Goal: Transaction & Acquisition: Purchase product/service

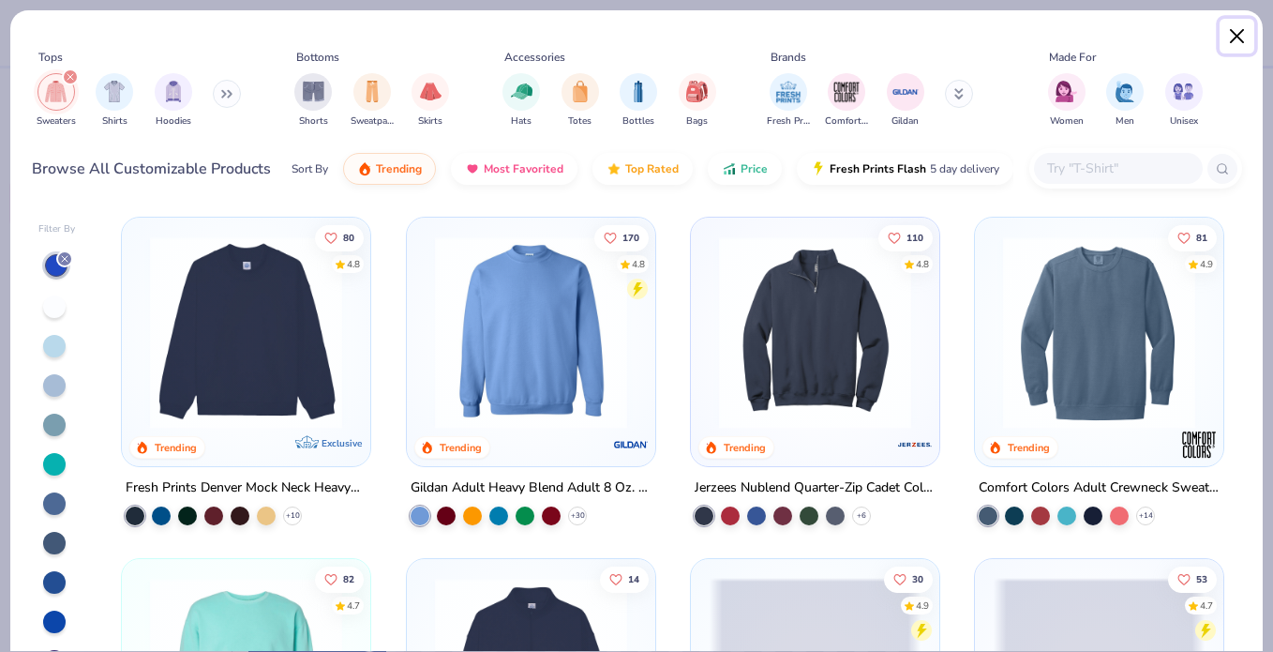
click at [1240, 29] on button "Close" at bounding box center [1238, 37] width 36 height 36
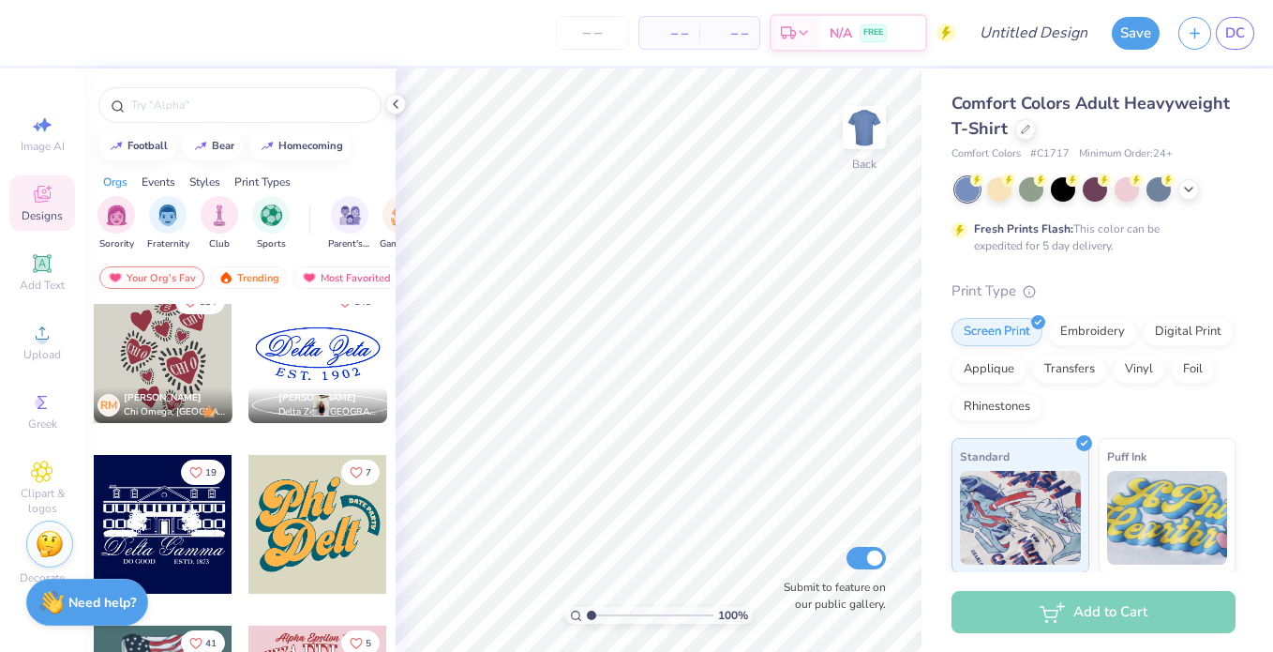
scroll to position [1560, 0]
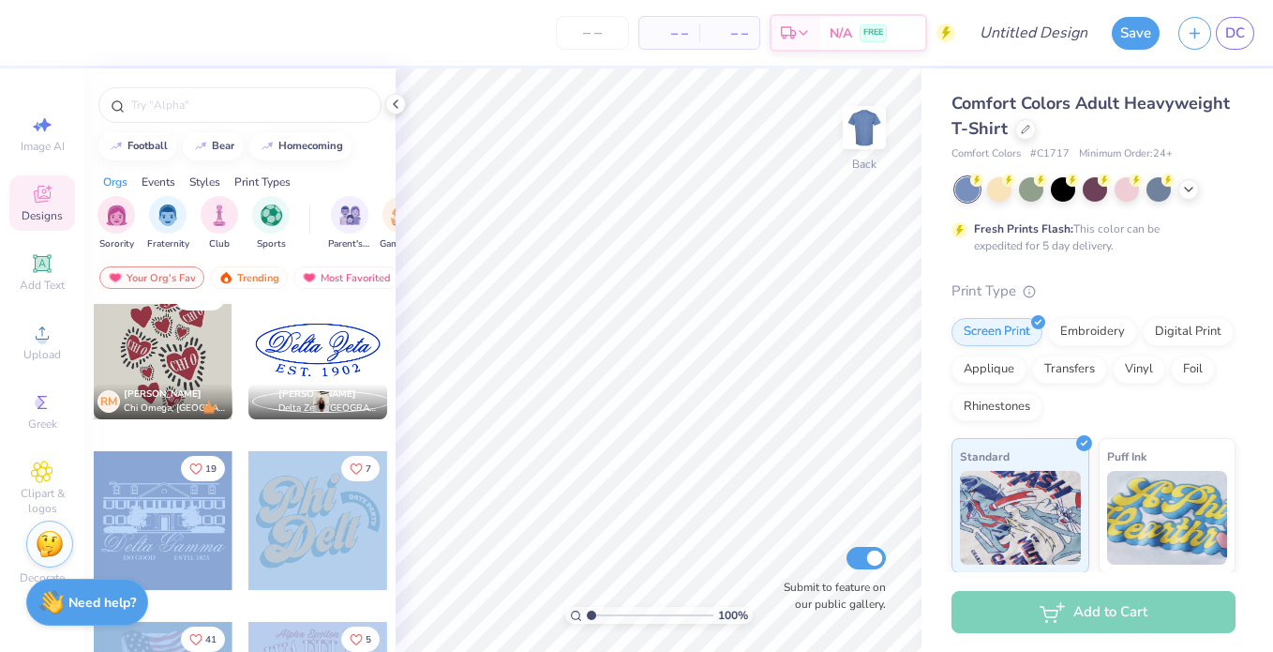
click at [609, 359] on div "– – Per Item – – Total Est. Delivery N/A FREE Design Title Save DC Image AI Des…" at bounding box center [636, 326] width 1273 height 652
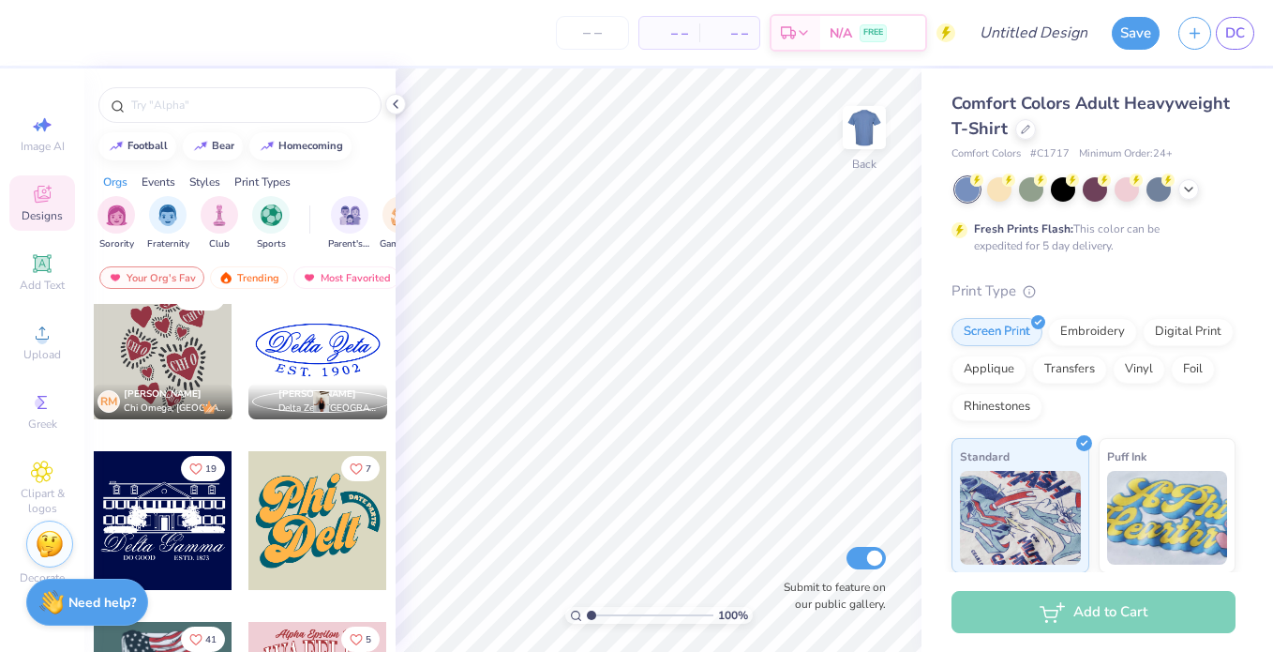
click at [193, 528] on div at bounding box center [163, 520] width 139 height 139
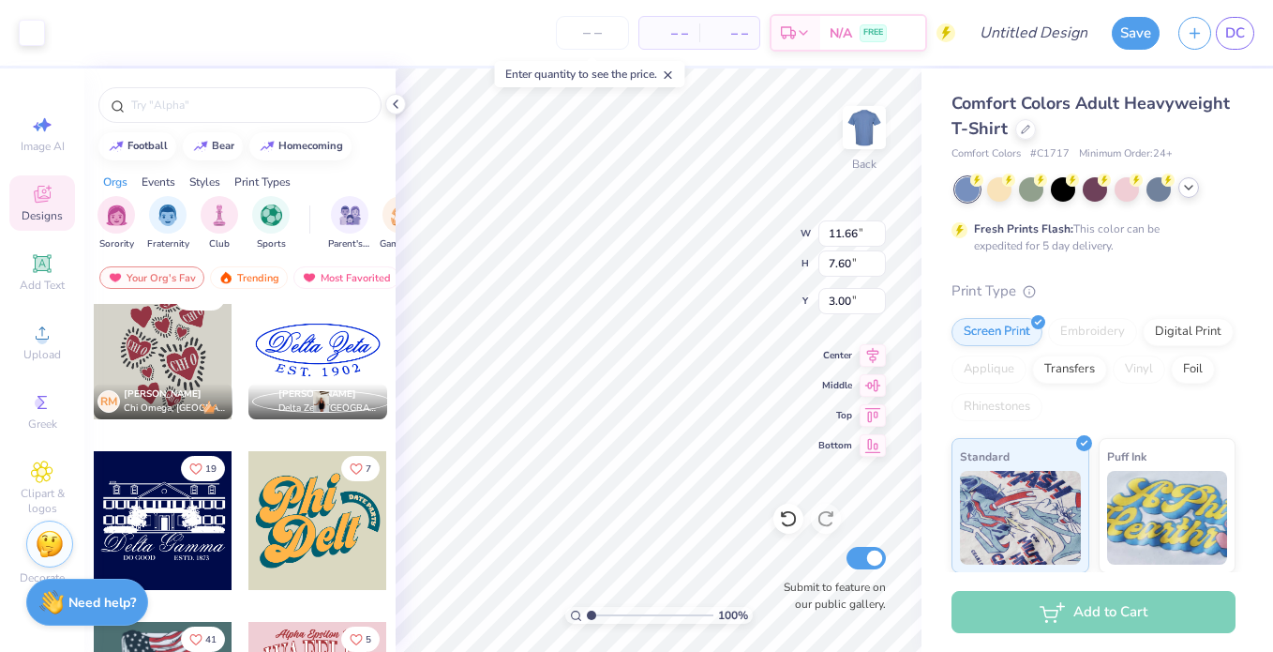
click at [1189, 188] on icon at bounding box center [1188, 187] width 15 height 15
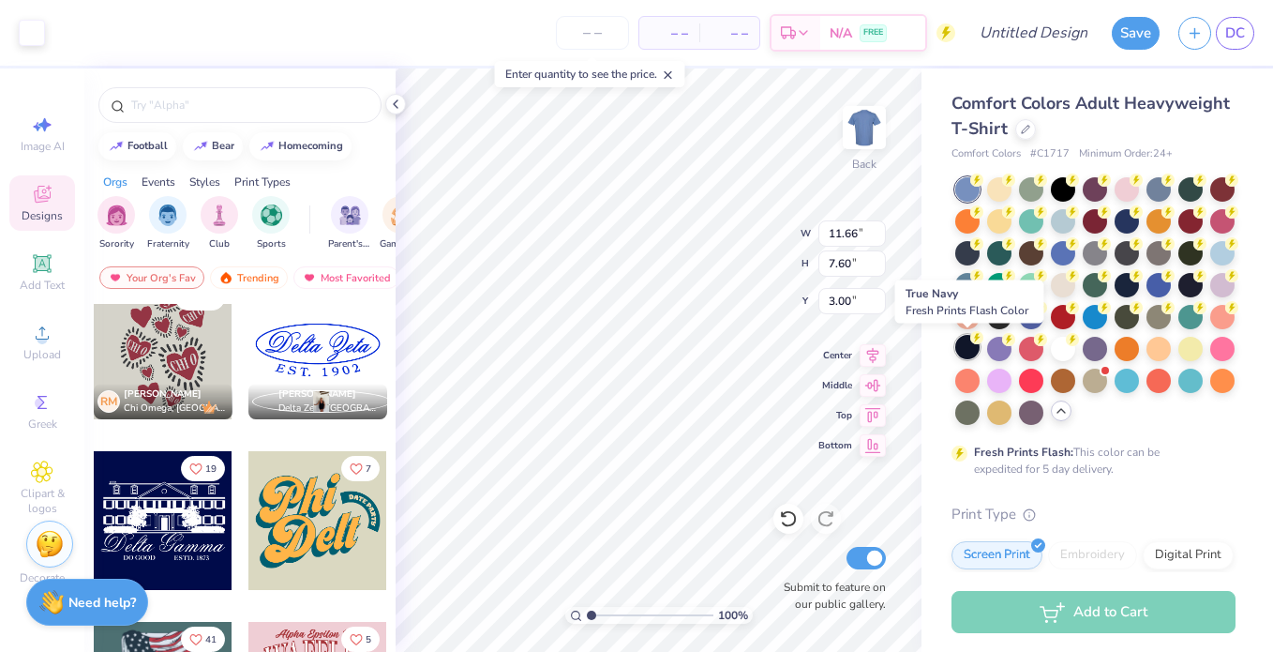
click at [969, 345] on div at bounding box center [967, 347] width 24 height 24
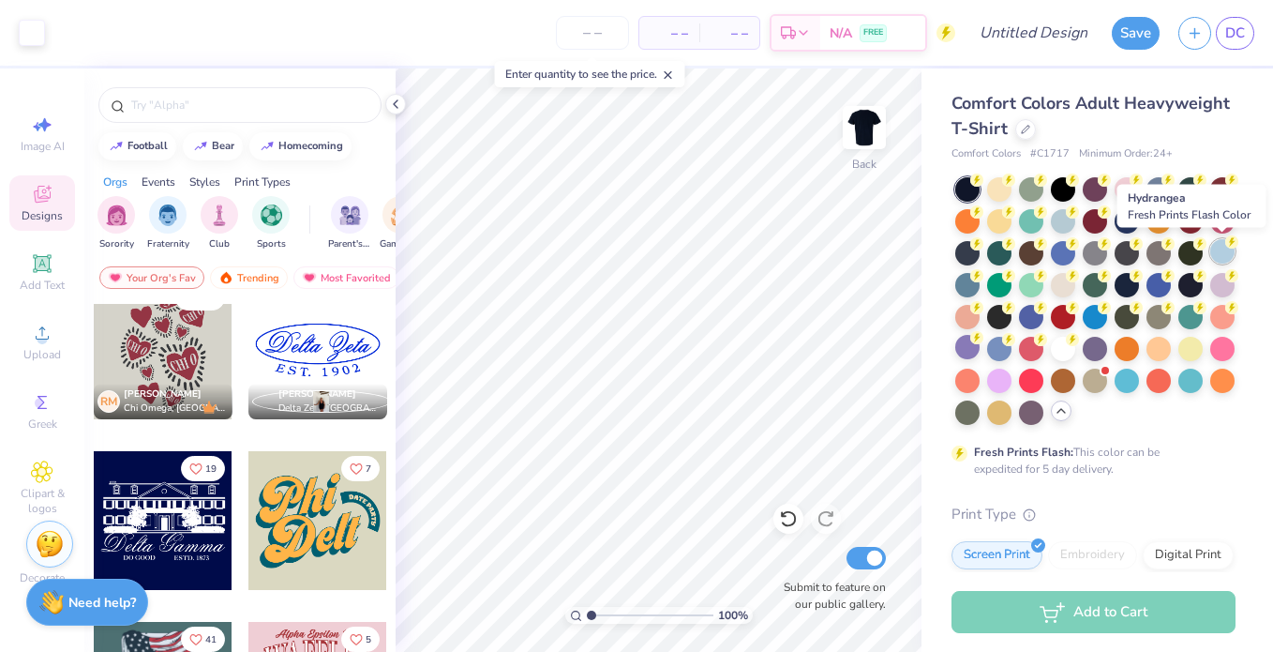
click at [1225, 252] on div at bounding box center [1222, 251] width 24 height 24
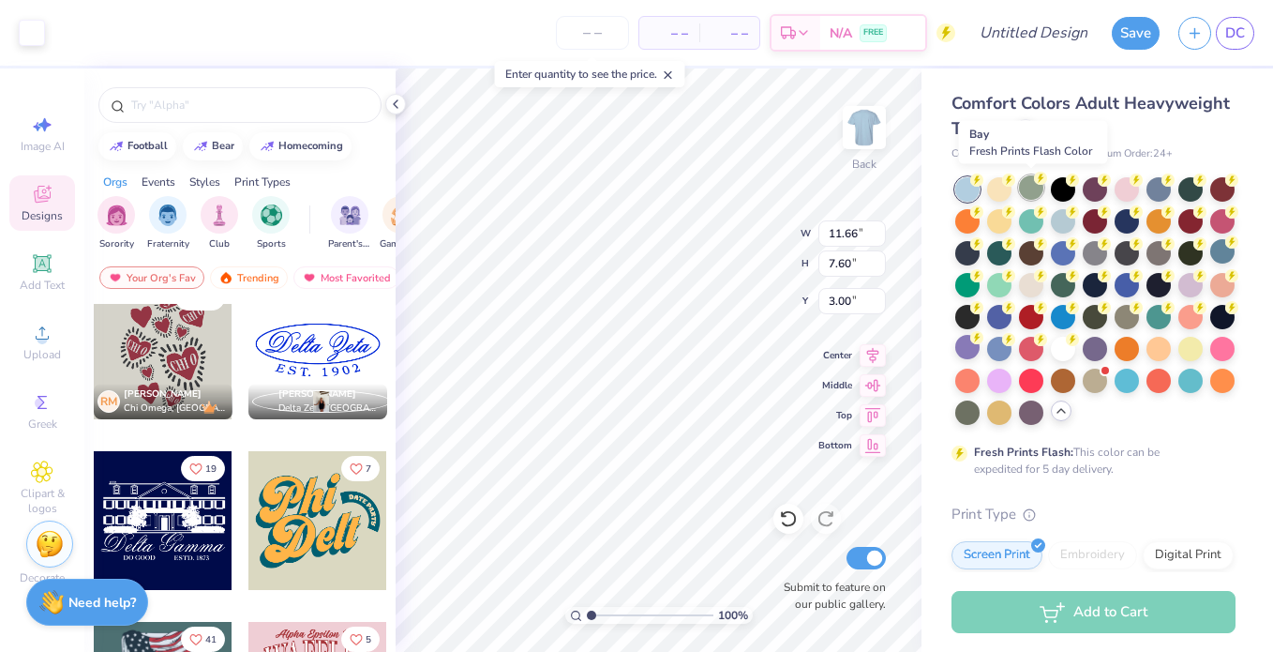
click at [1031, 179] on div at bounding box center [1031, 187] width 24 height 24
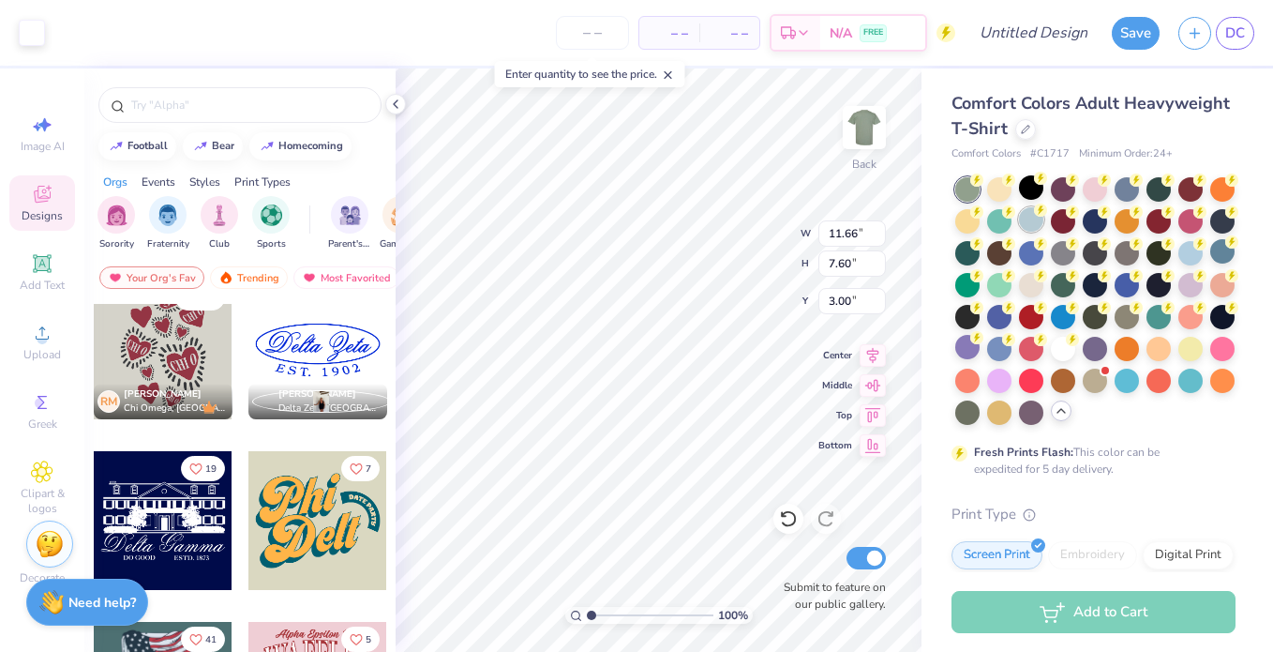
click at [1039, 219] on div at bounding box center [1031, 219] width 24 height 24
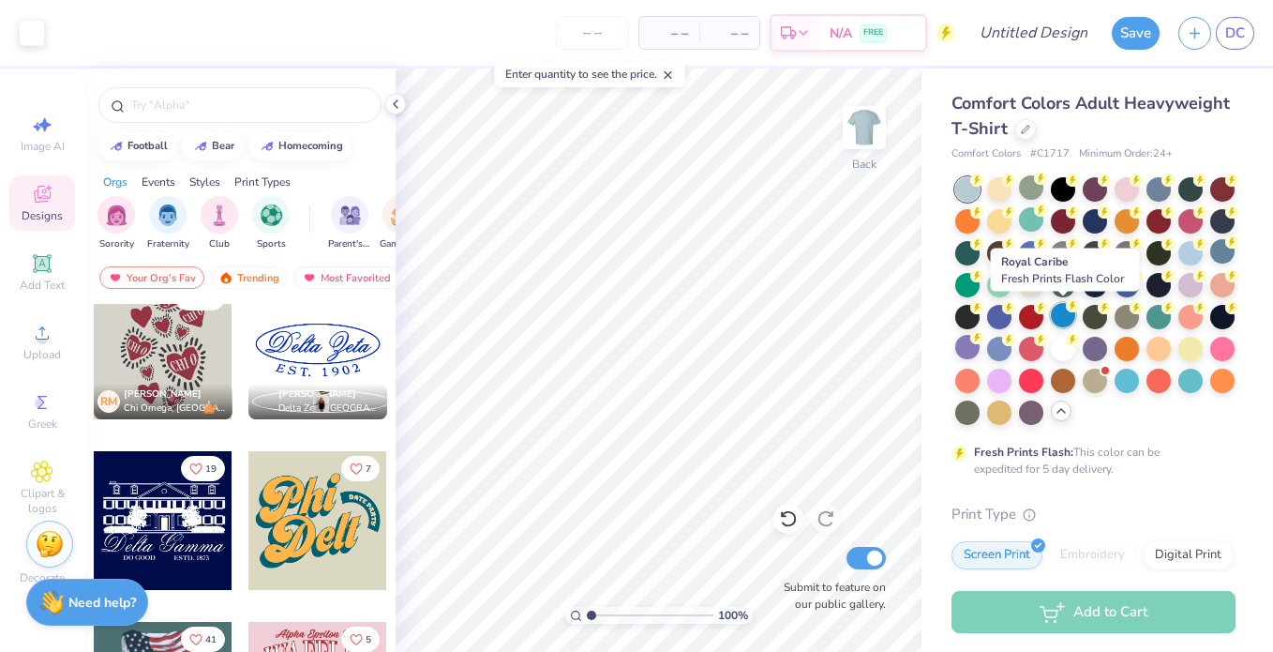
click at [1057, 318] on div at bounding box center [1063, 315] width 24 height 24
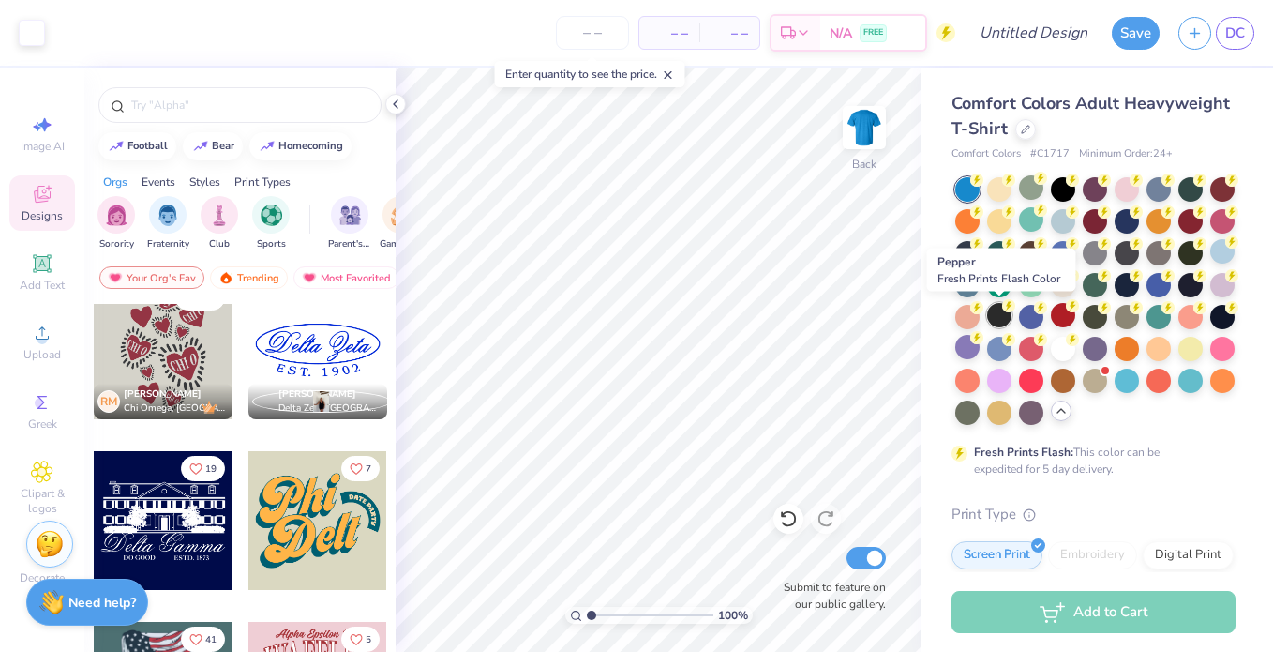
click at [1002, 309] on icon at bounding box center [1008, 305] width 13 height 13
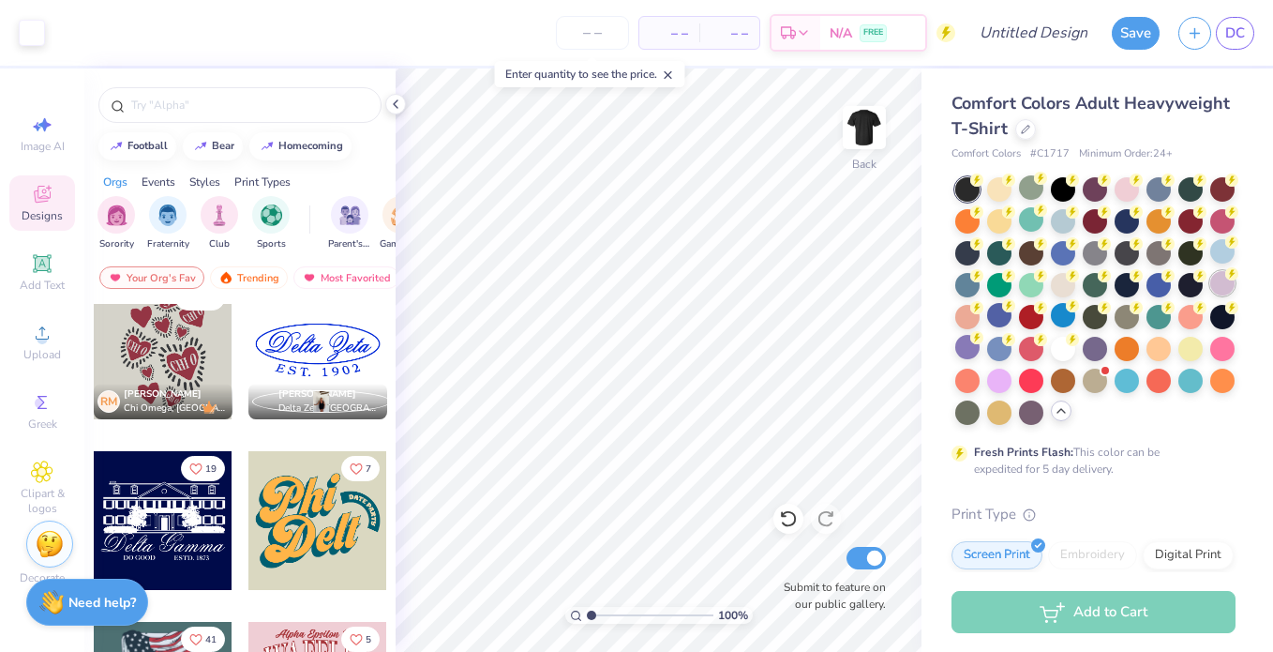
click at [1217, 287] on div at bounding box center [1222, 283] width 24 height 24
click at [1227, 248] on icon at bounding box center [1231, 241] width 13 height 13
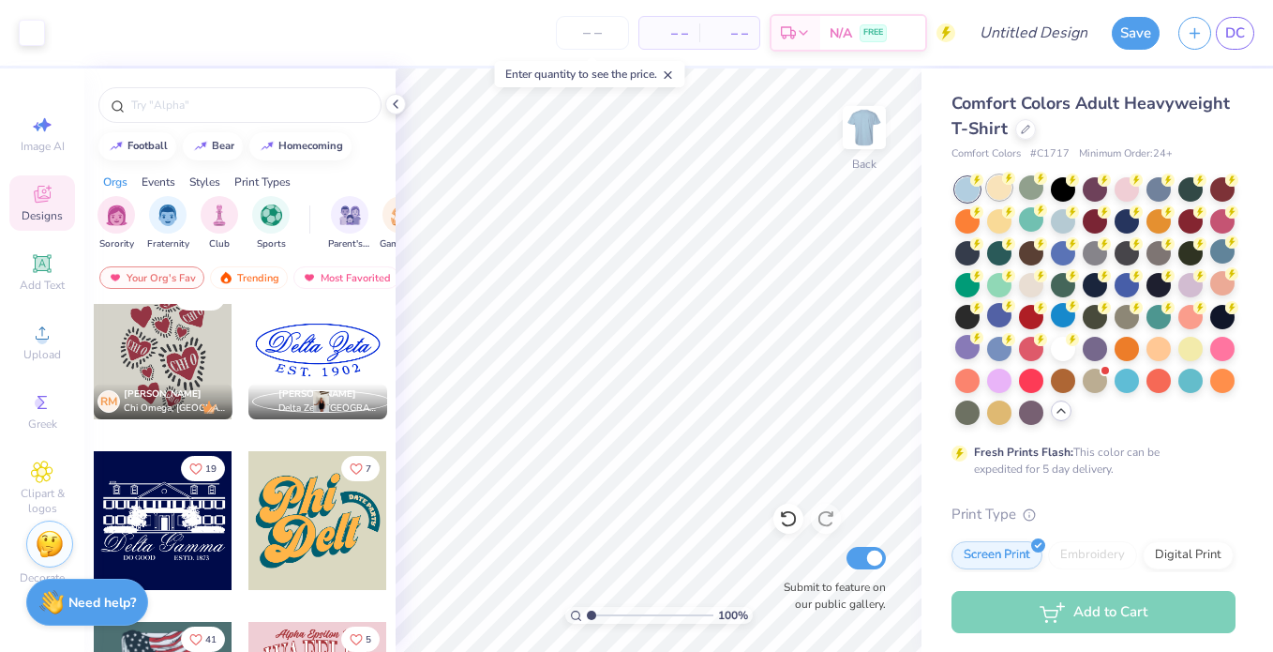
click at [1012, 189] on div at bounding box center [999, 187] width 24 height 24
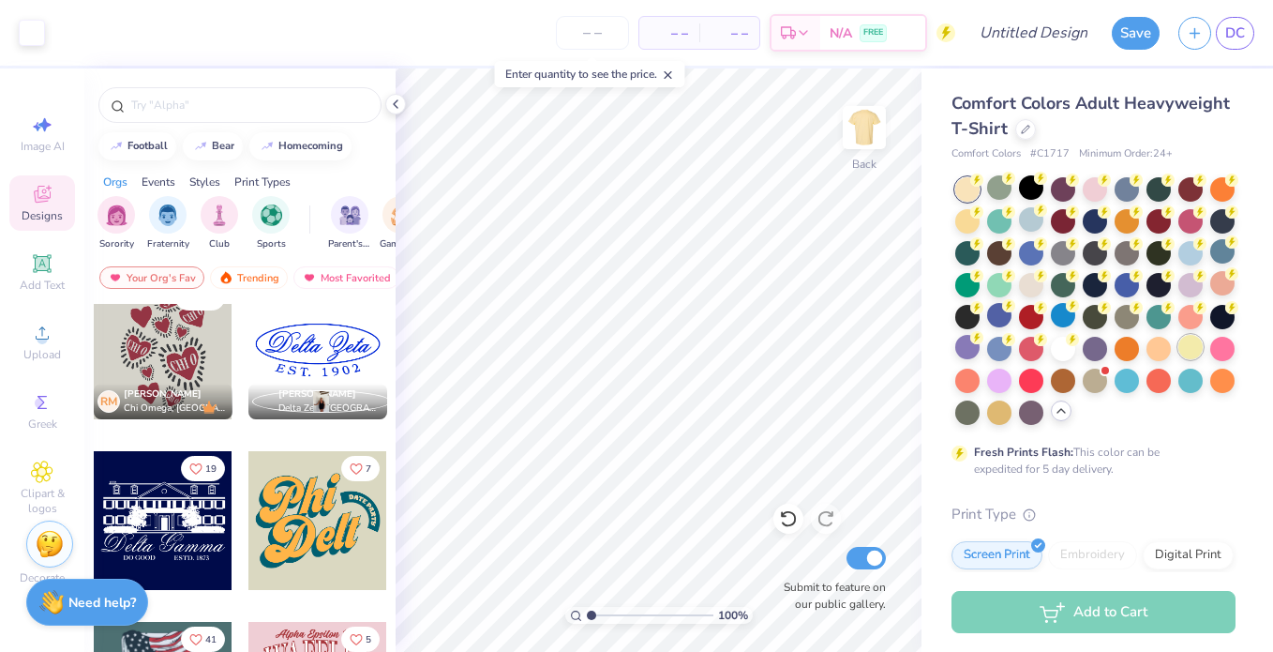
click at [1195, 346] on div at bounding box center [1191, 347] width 24 height 24
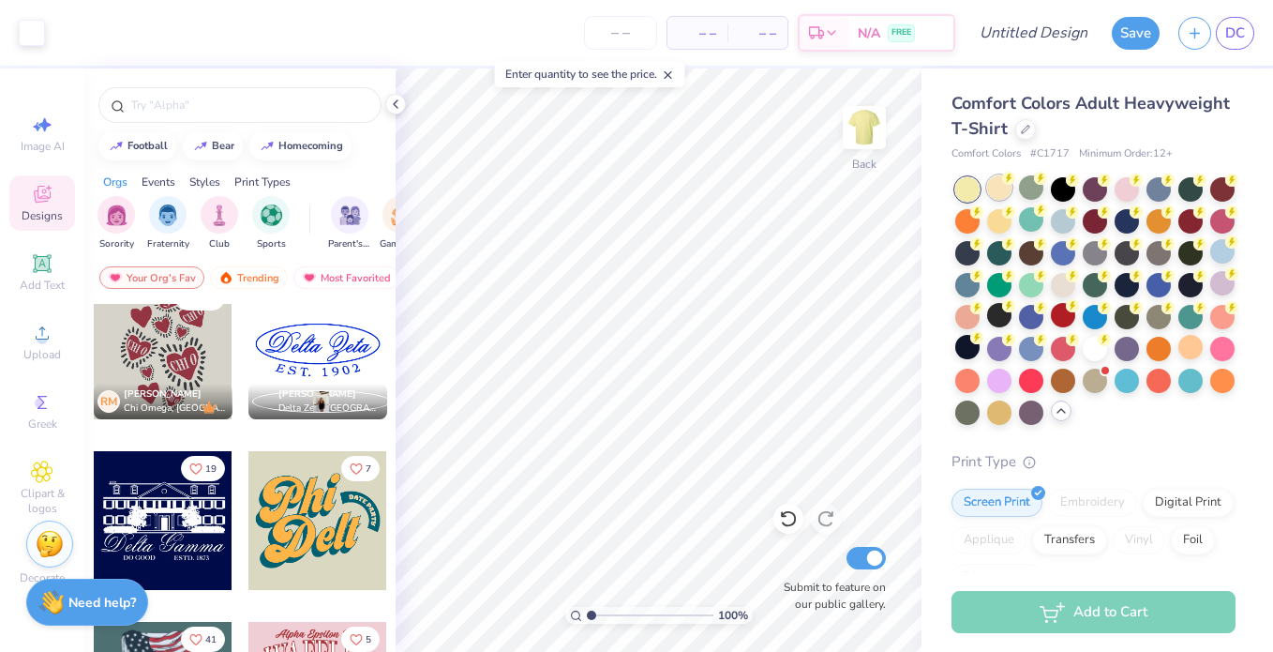
click at [1011, 188] on div at bounding box center [999, 187] width 24 height 24
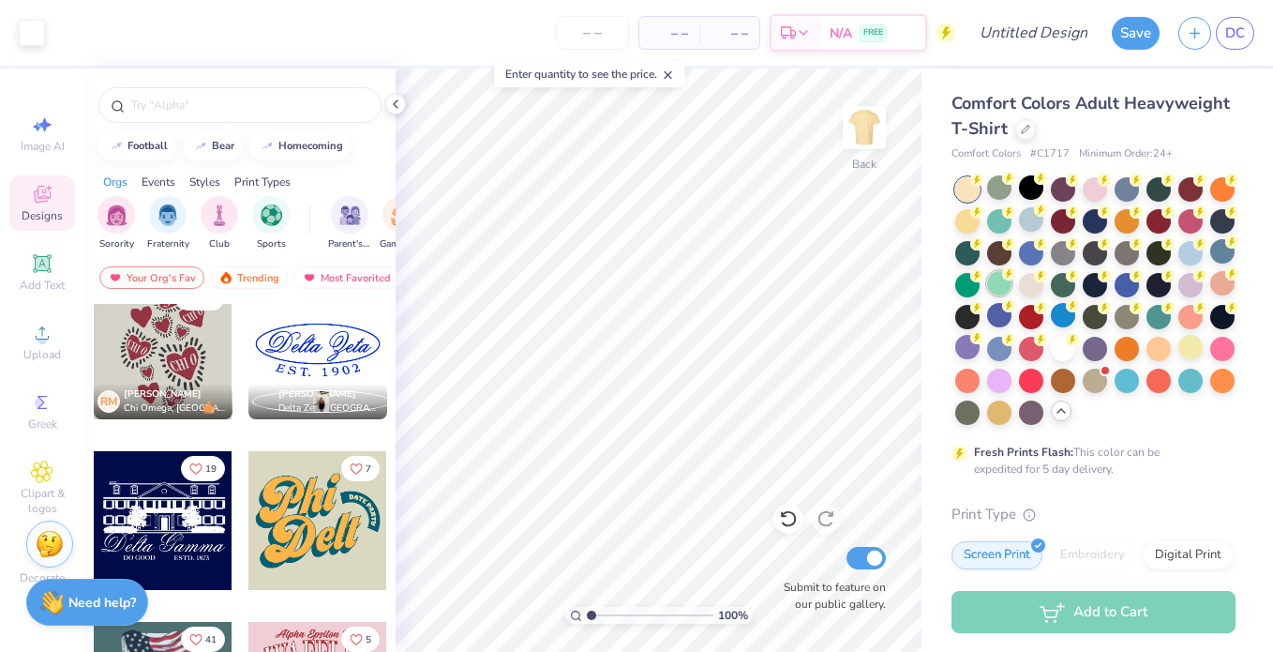
click at [1009, 291] on div at bounding box center [999, 283] width 24 height 24
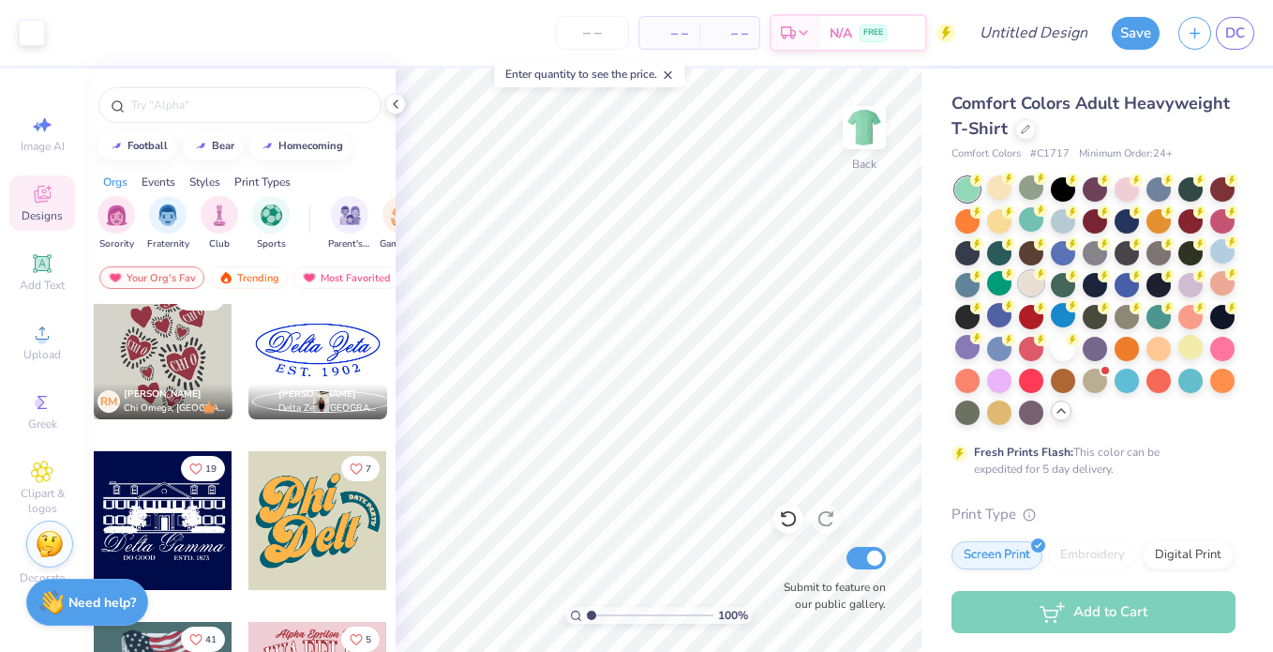
click at [1024, 281] on div at bounding box center [1031, 283] width 24 height 24
click at [1024, 348] on div at bounding box center [1031, 347] width 24 height 24
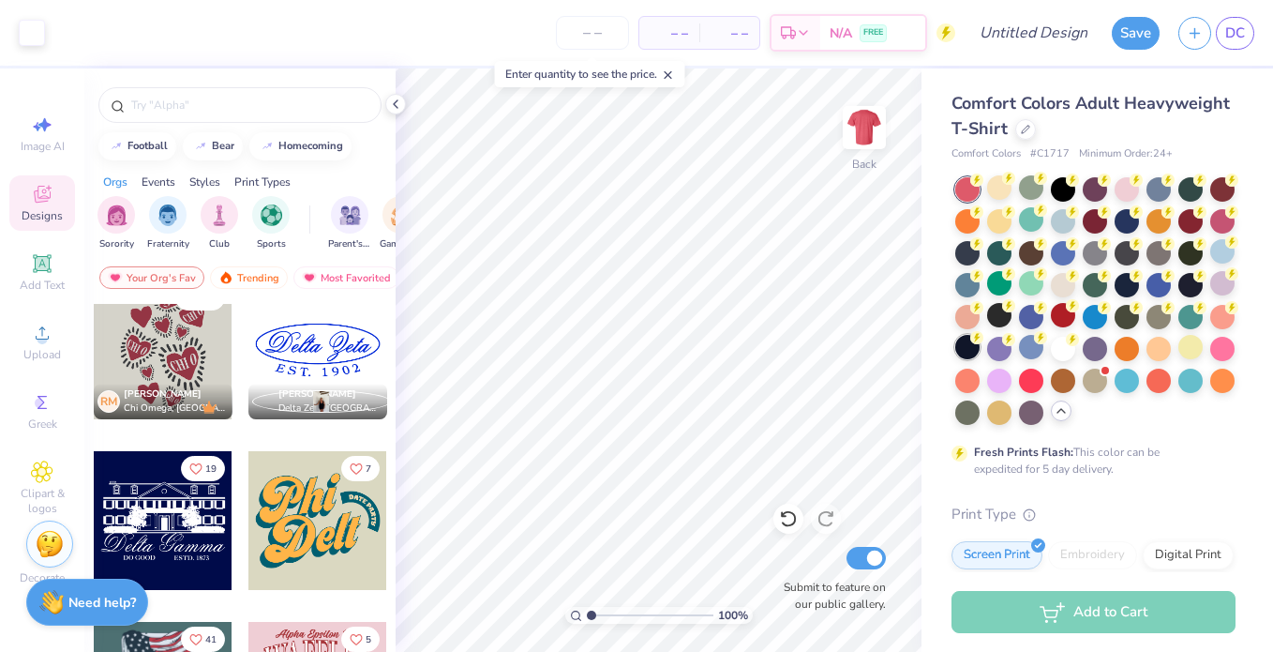
click at [970, 343] on icon at bounding box center [976, 337] width 13 height 13
click at [1048, 313] on div at bounding box center [1095, 301] width 280 height 248
click at [1042, 284] on div at bounding box center [1031, 283] width 24 height 24
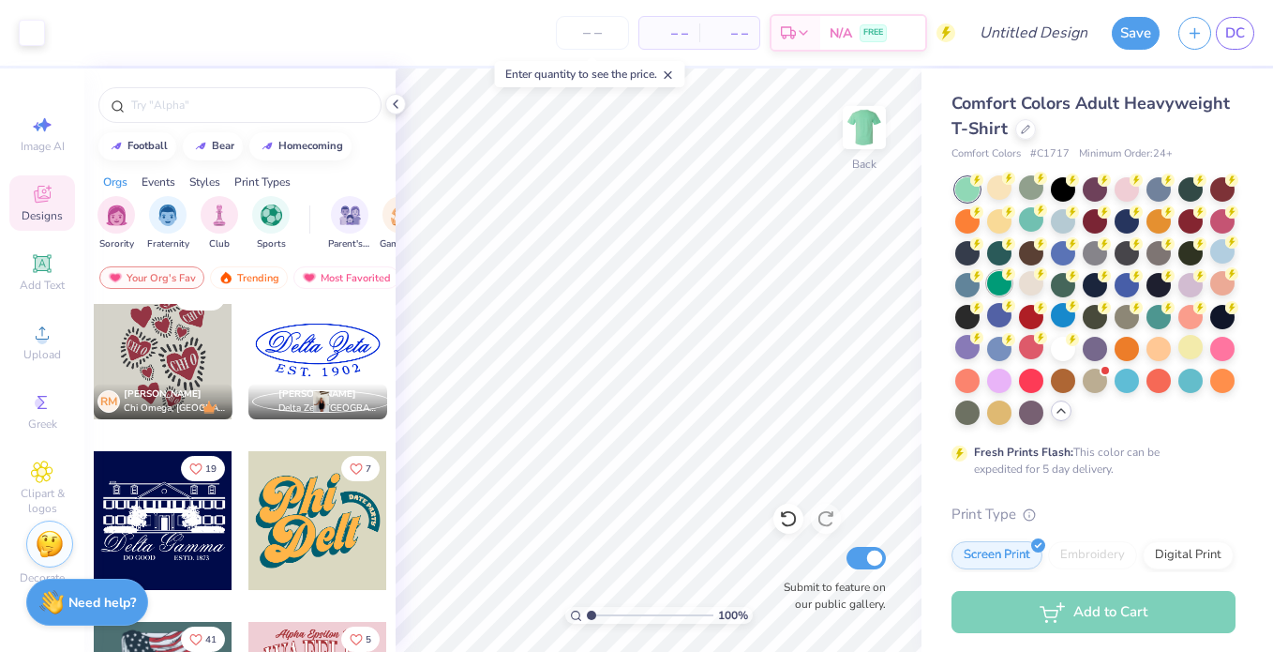
click at [995, 288] on div at bounding box center [999, 283] width 24 height 24
click at [979, 284] on div at bounding box center [967, 283] width 24 height 24
click at [1220, 255] on div at bounding box center [1222, 251] width 24 height 24
click at [1225, 226] on div at bounding box center [1222, 219] width 24 height 24
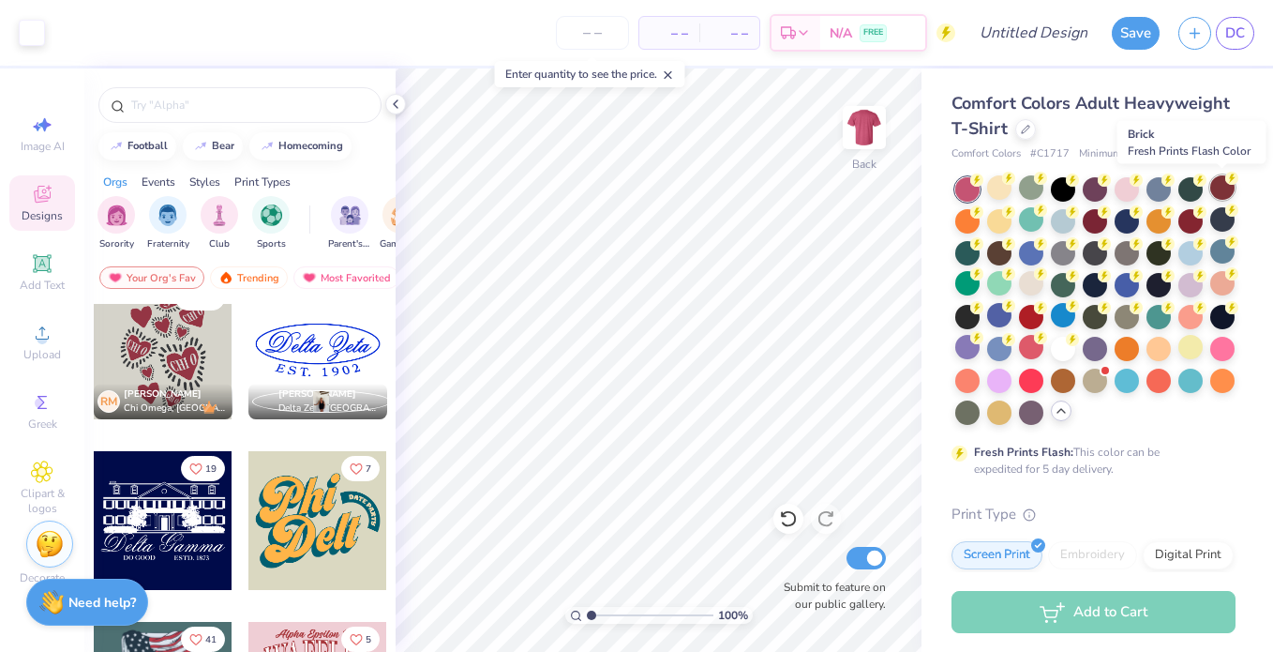
click at [1224, 194] on div at bounding box center [1222, 187] width 24 height 24
